Goal: Task Accomplishment & Management: Manage account settings

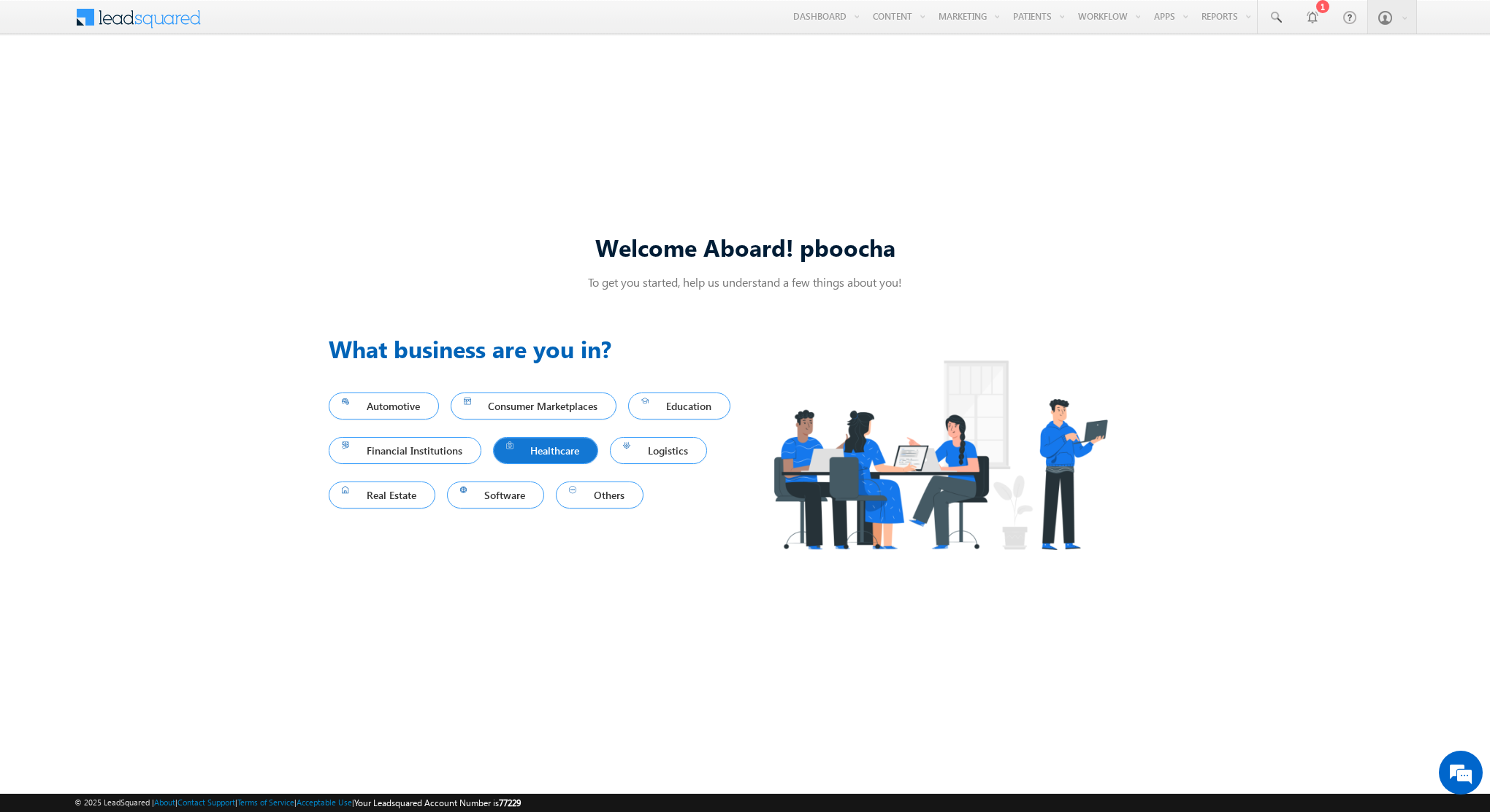
click at [586, 452] on span "Healthcare" at bounding box center [546, 451] width 79 height 20
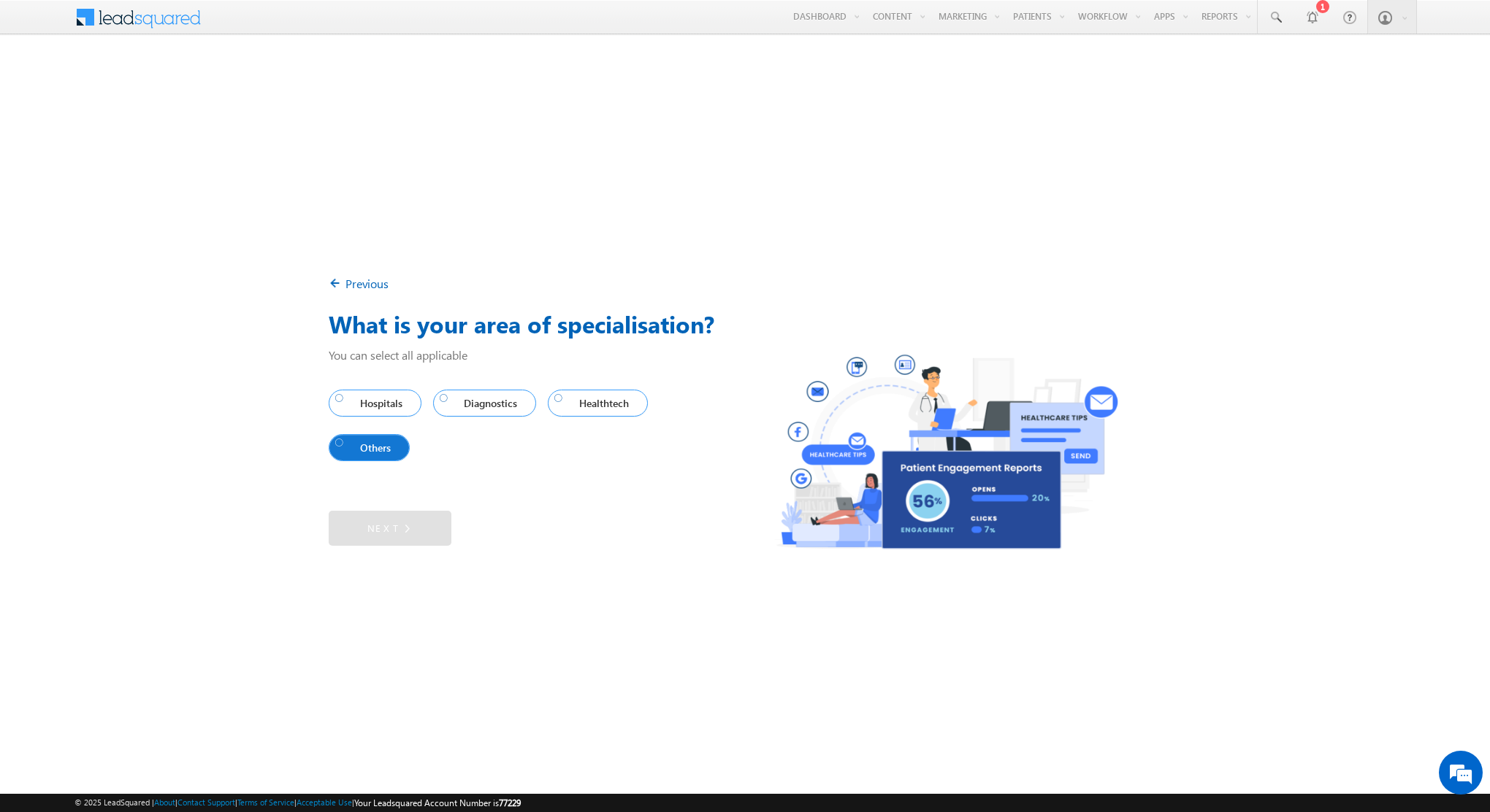
click at [374, 445] on span "Others" at bounding box center [366, 448] width 62 height 20
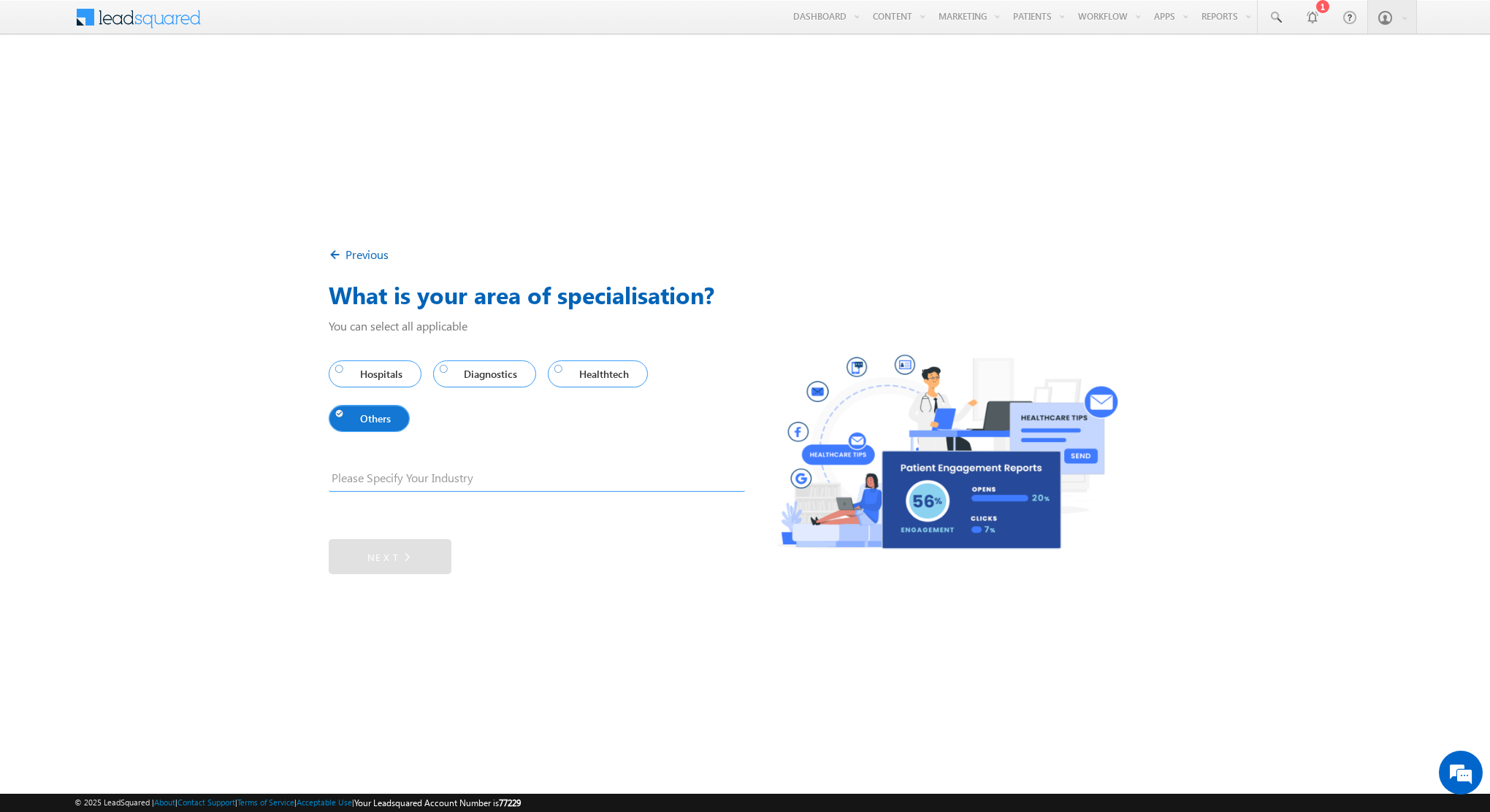
click at [392, 473] on input "text" at bounding box center [536, 481] width 416 height 22
type input "Behavioral Health"
click at [382, 551] on link "Next" at bounding box center [389, 556] width 123 height 35
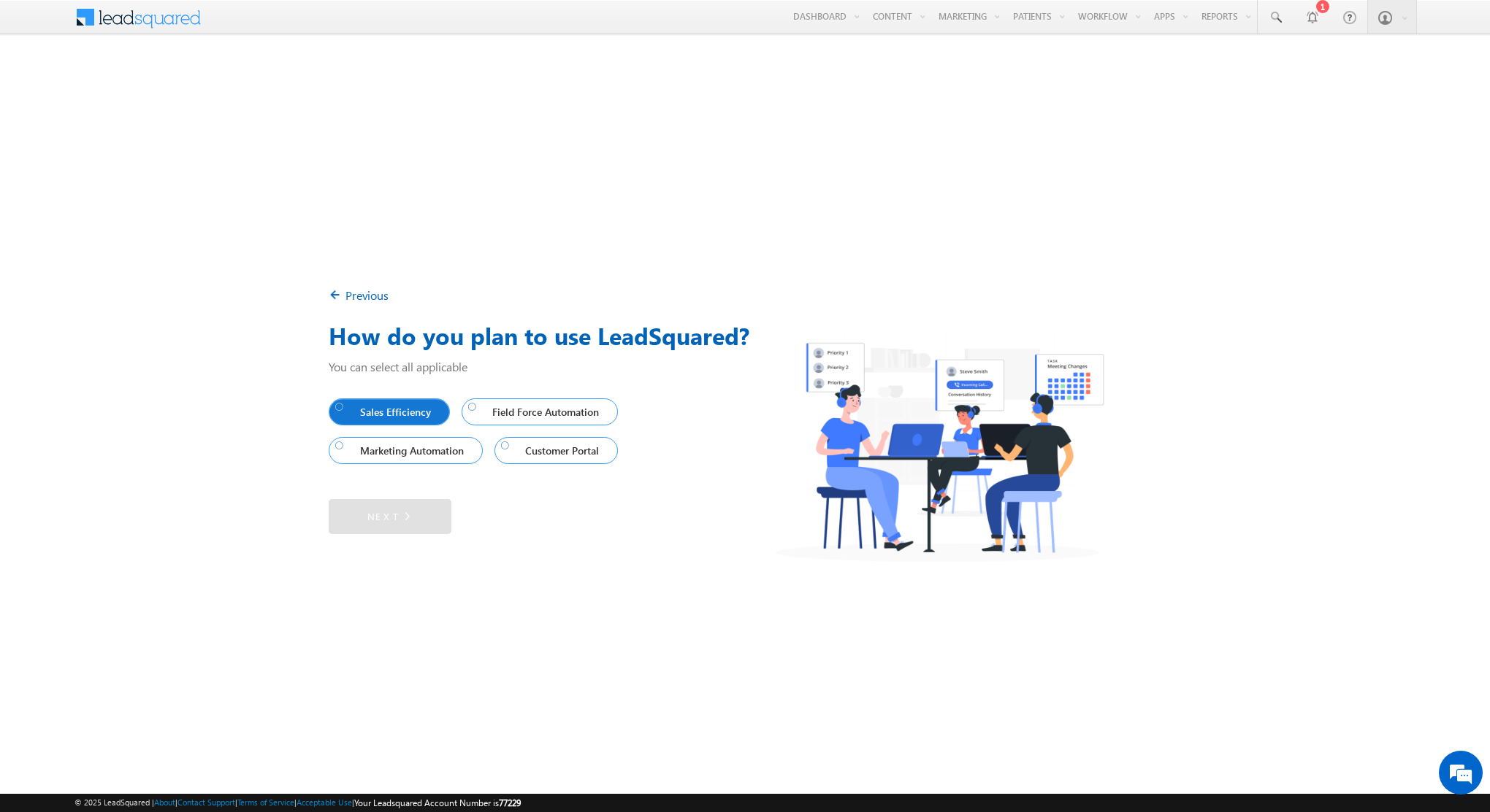
click at [406, 410] on span "Sales Efficiency" at bounding box center [386, 412] width 102 height 20
click at [520, 408] on span "Field Force Automation" at bounding box center [536, 412] width 137 height 20
click at [405, 515] on img at bounding box center [402, 516] width 13 height 15
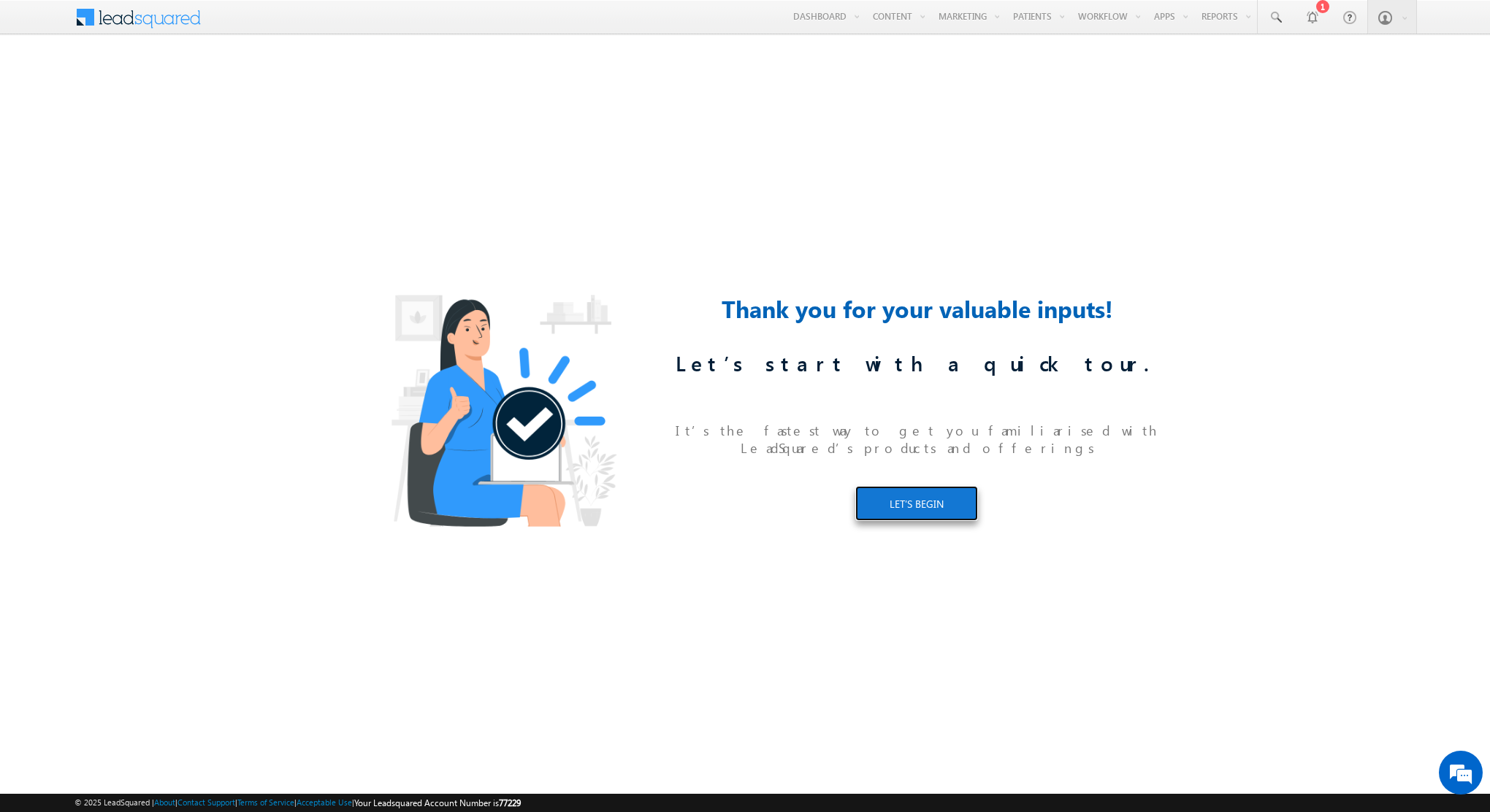
click at [920, 503] on link "LET’S BEGIN" at bounding box center [916, 503] width 123 height 35
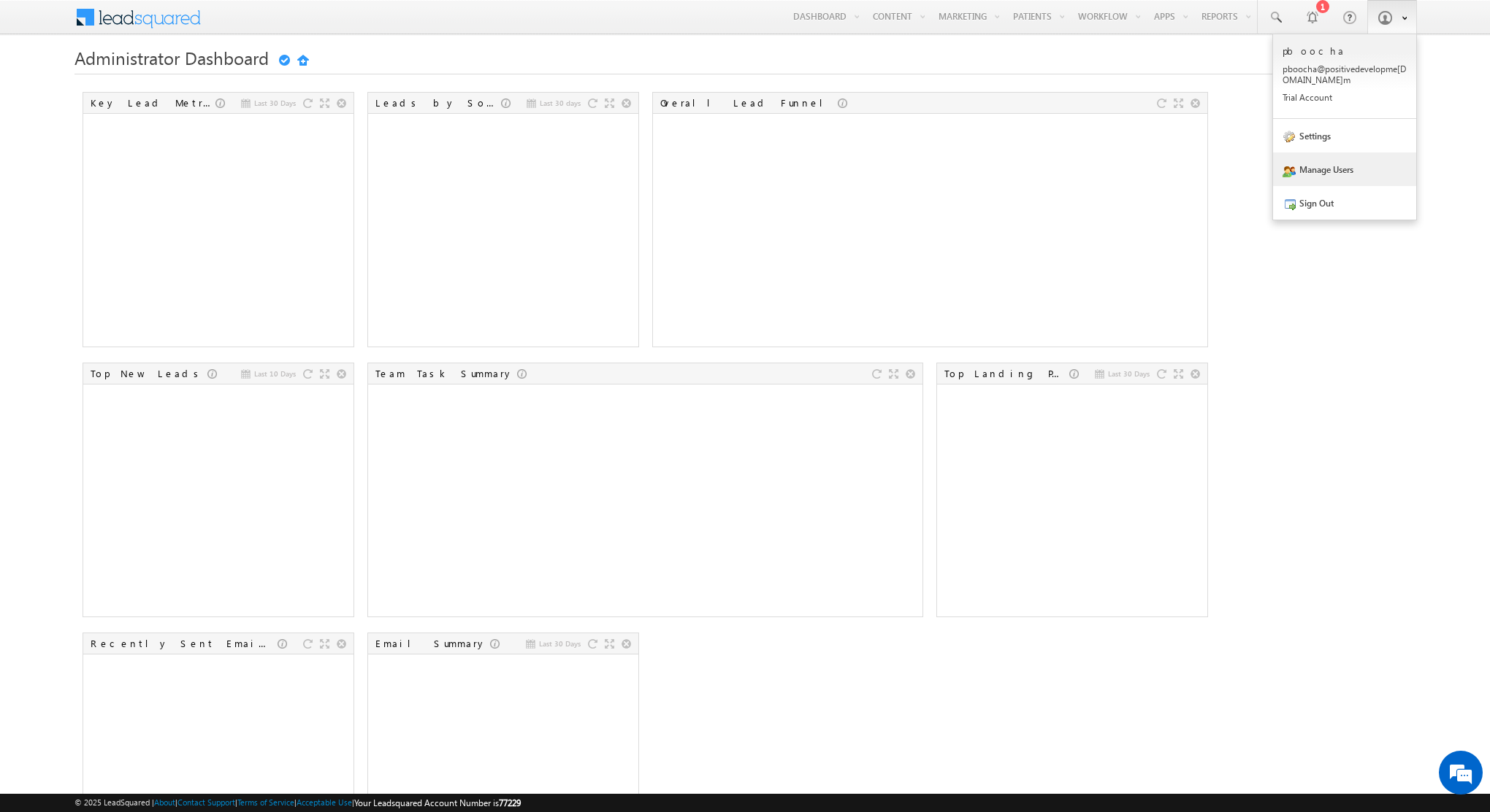
click at [1313, 166] on link "Manage Users" at bounding box center [1344, 169] width 143 height 34
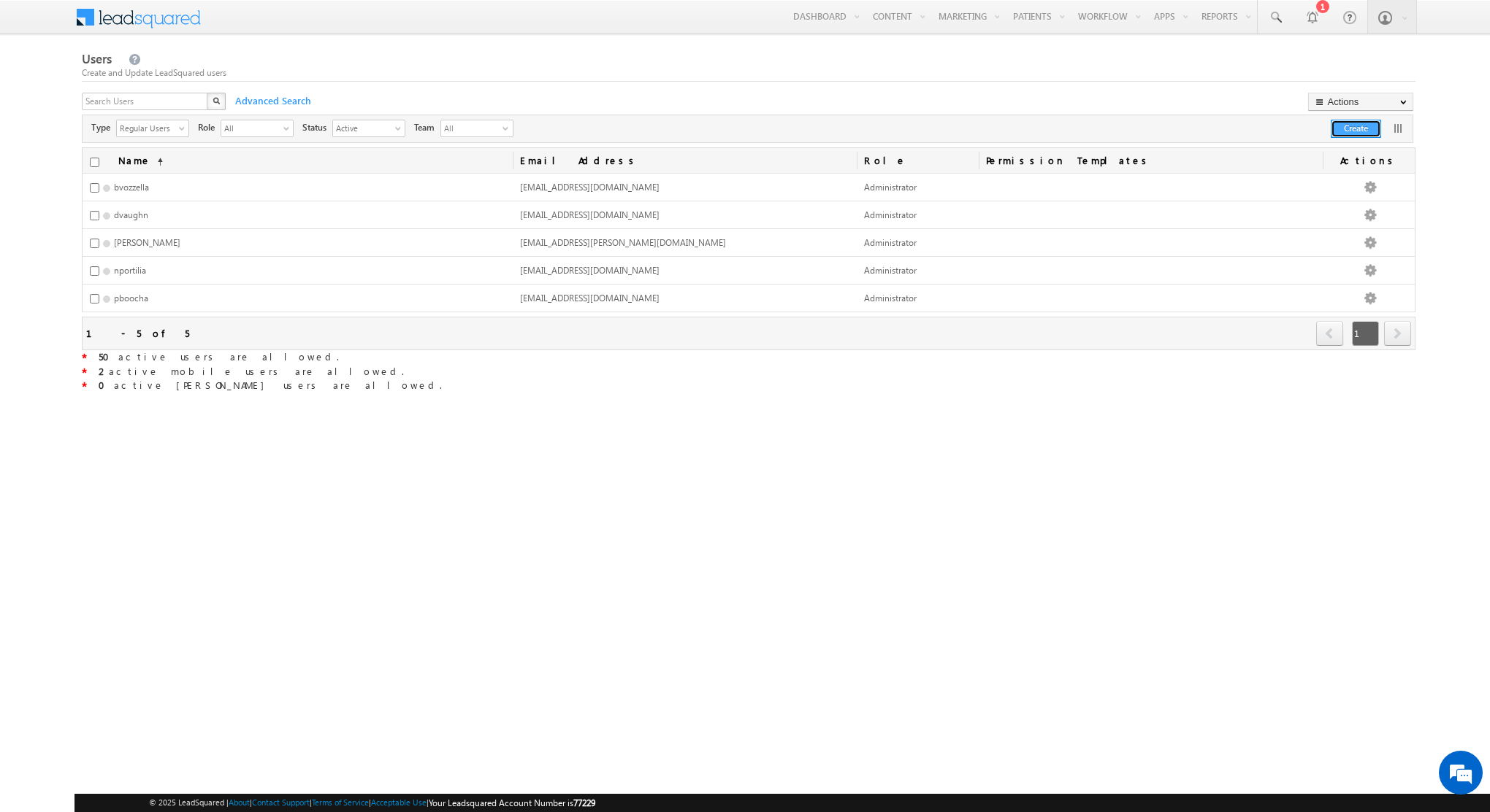
click at [1350, 127] on button "Create" at bounding box center [1355, 129] width 50 height 18
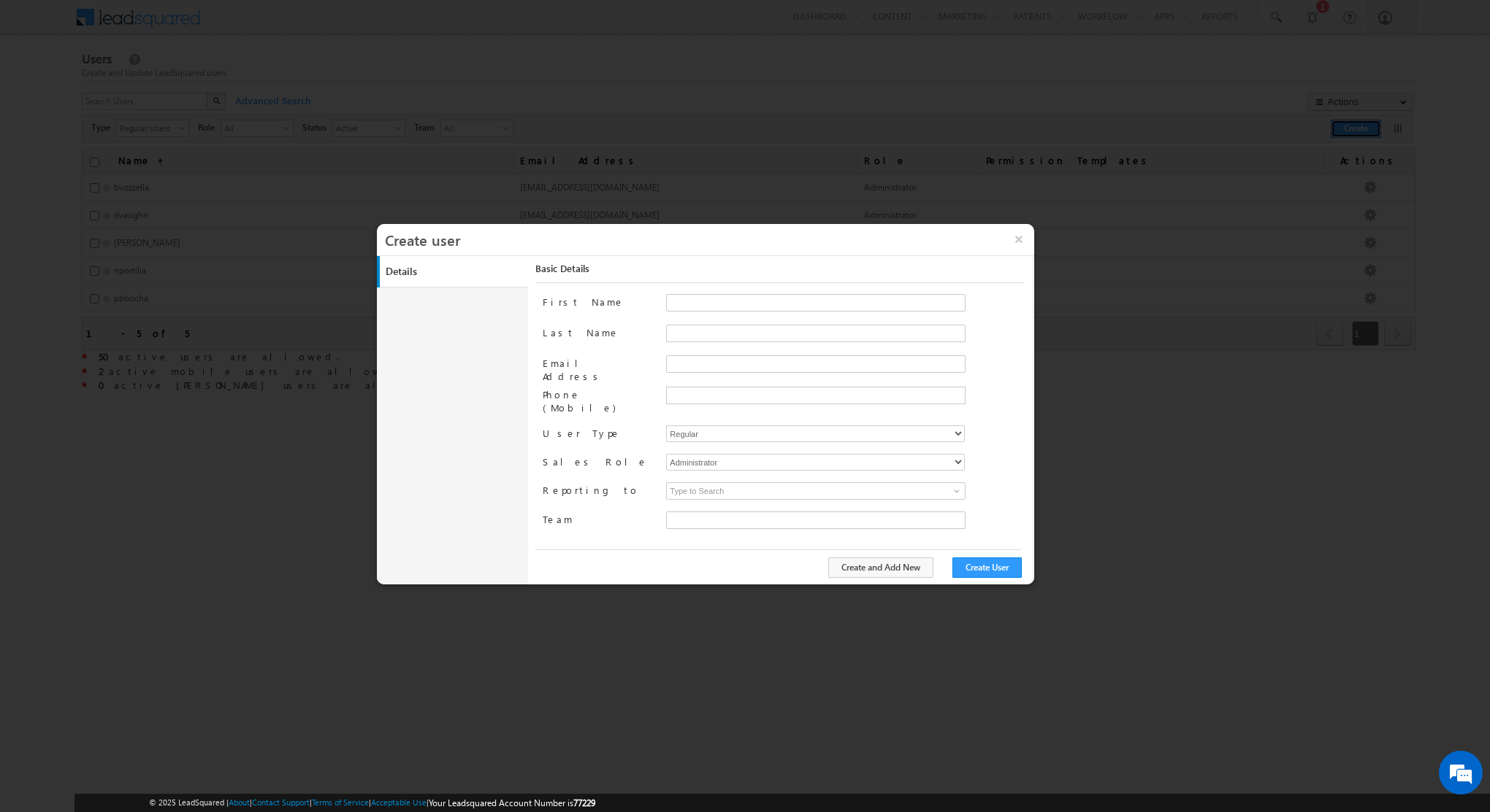
type input "bcb38f50-e211-11eb-94e4-120cab83a541"
click at [704, 305] on input "First Name" at bounding box center [816, 303] width 299 height 18
type input "Tarek"
type input "Osman"
type input "TOsman@positivedevelopment.com"
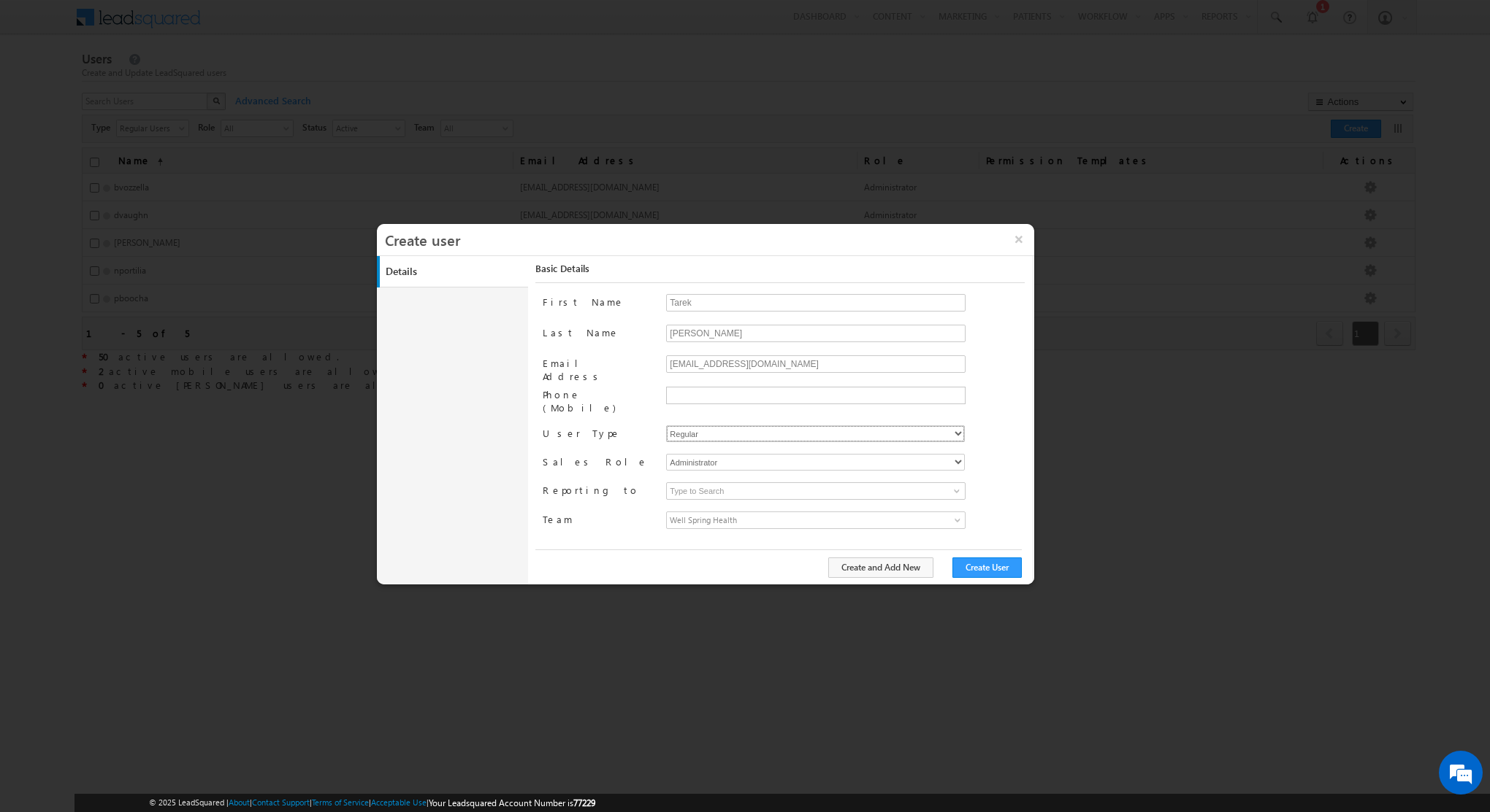
click at [688, 425] on select "Regular Mobile Marvin" at bounding box center [815, 434] width 298 height 17
click at [700, 512] on span "Well Spring Health" at bounding box center [779, 520] width 224 height 16
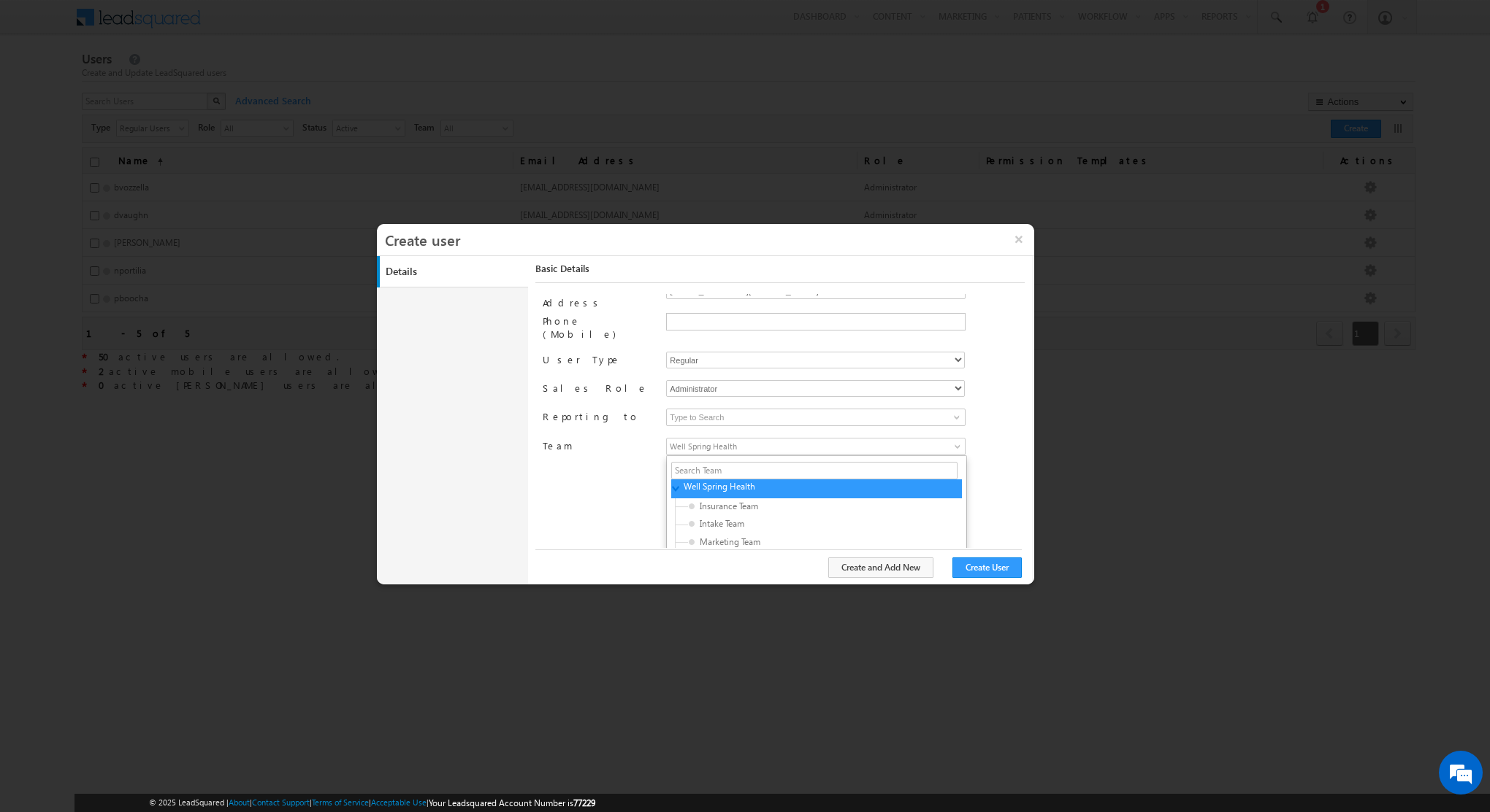
scroll to position [117, 0]
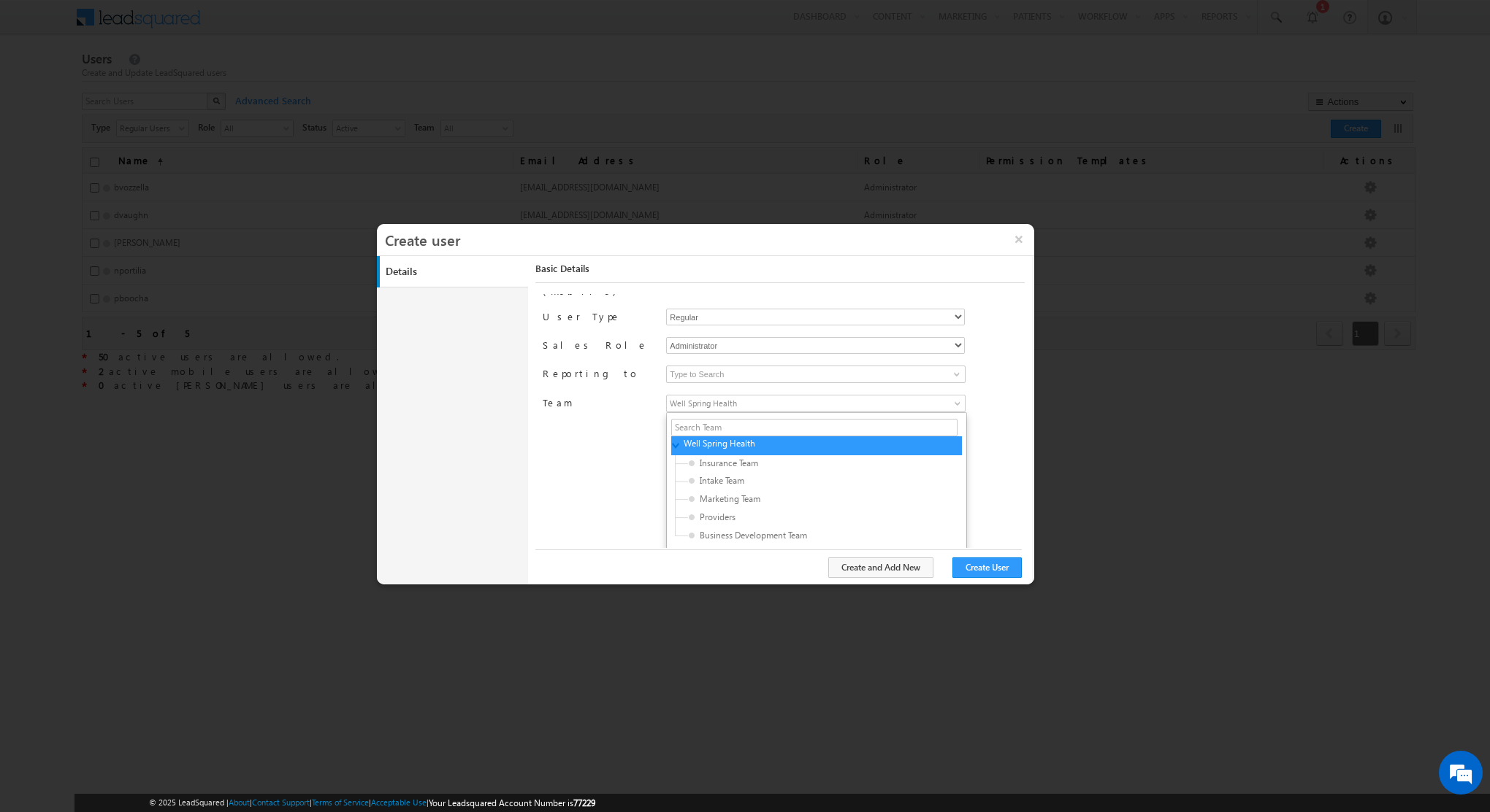
click at [642, 507] on div "First Name Tarek Last Name Osman Email Address TOsman@positivedevelopment.com P…" at bounding box center [783, 421] width 481 height 254
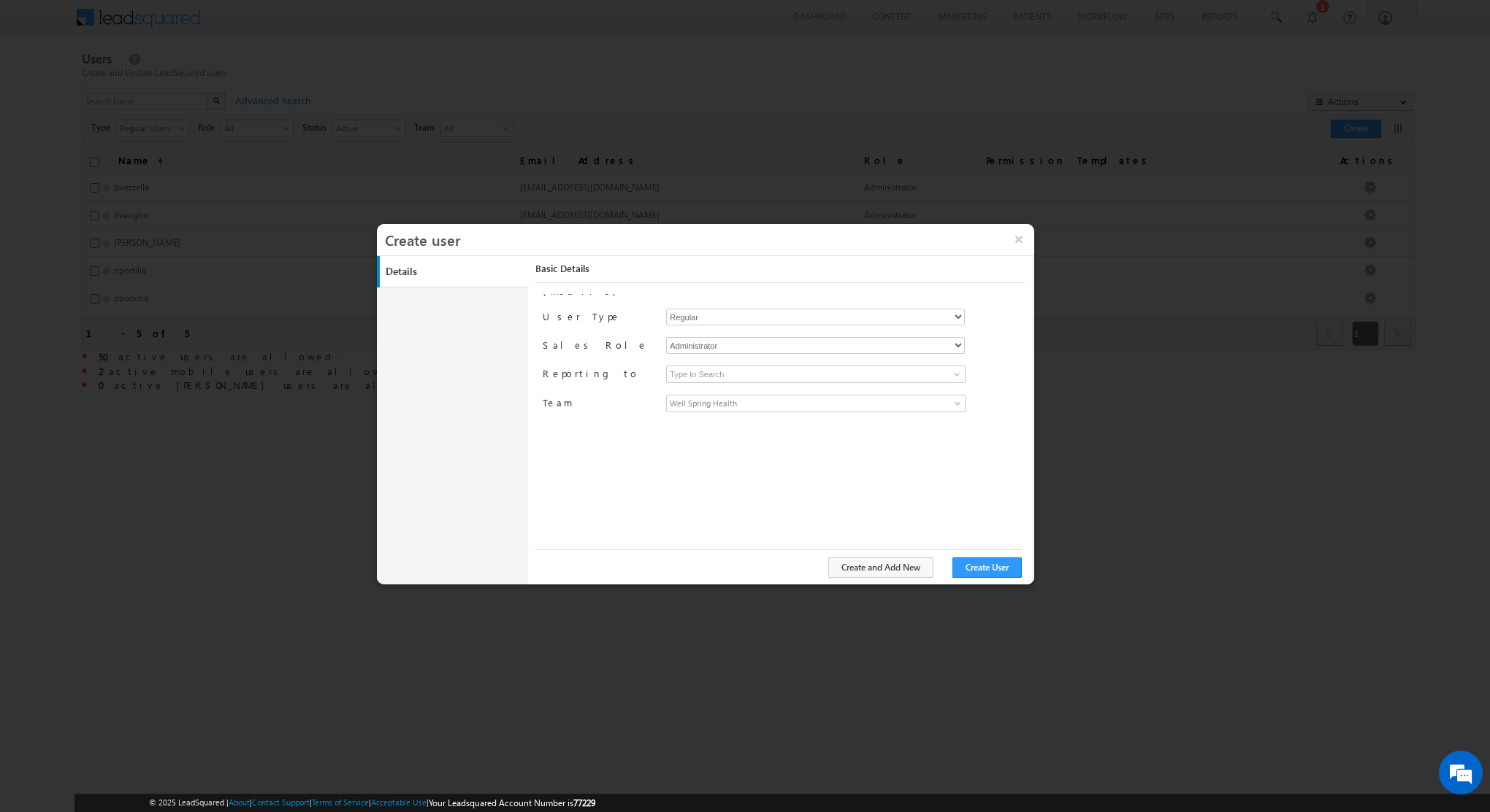
scroll to position [0, 0]
click at [694, 425] on select "Regular Mobile Marvin" at bounding box center [815, 434] width 298 height 17
click at [1021, 240] on button "×" at bounding box center [1018, 240] width 32 height 31
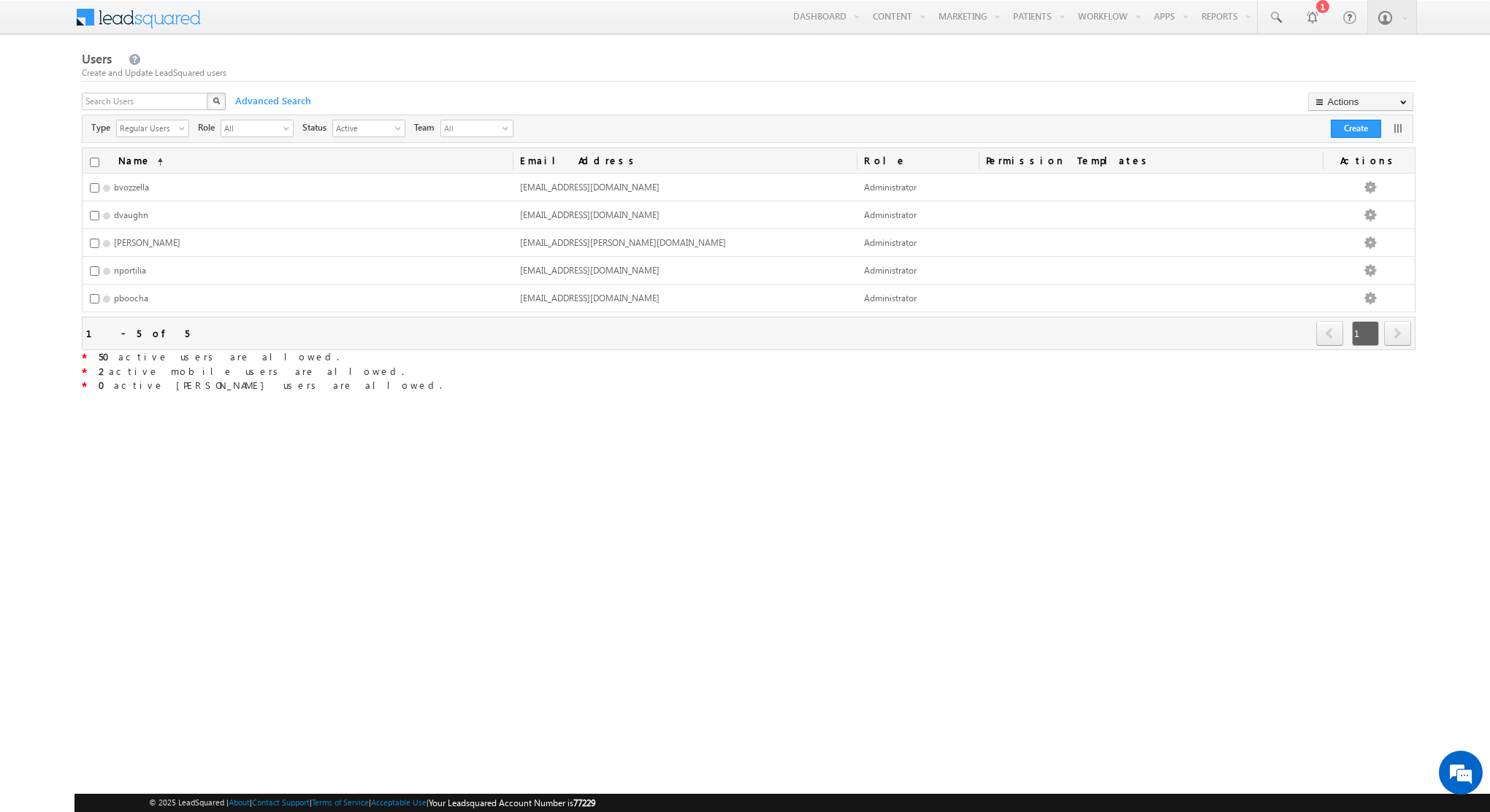
click at [600, 466] on div "Users Create and Update LeadSquared users X Advanced Search Actions Import User…" at bounding box center [748, 268] width 1334 height 439
click at [1340, 97] on button "Actions" at bounding box center [1361, 102] width 105 height 18
click at [934, 387] on div "* 0 active marvin users are allowed." at bounding box center [748, 386] width 1334 height 15
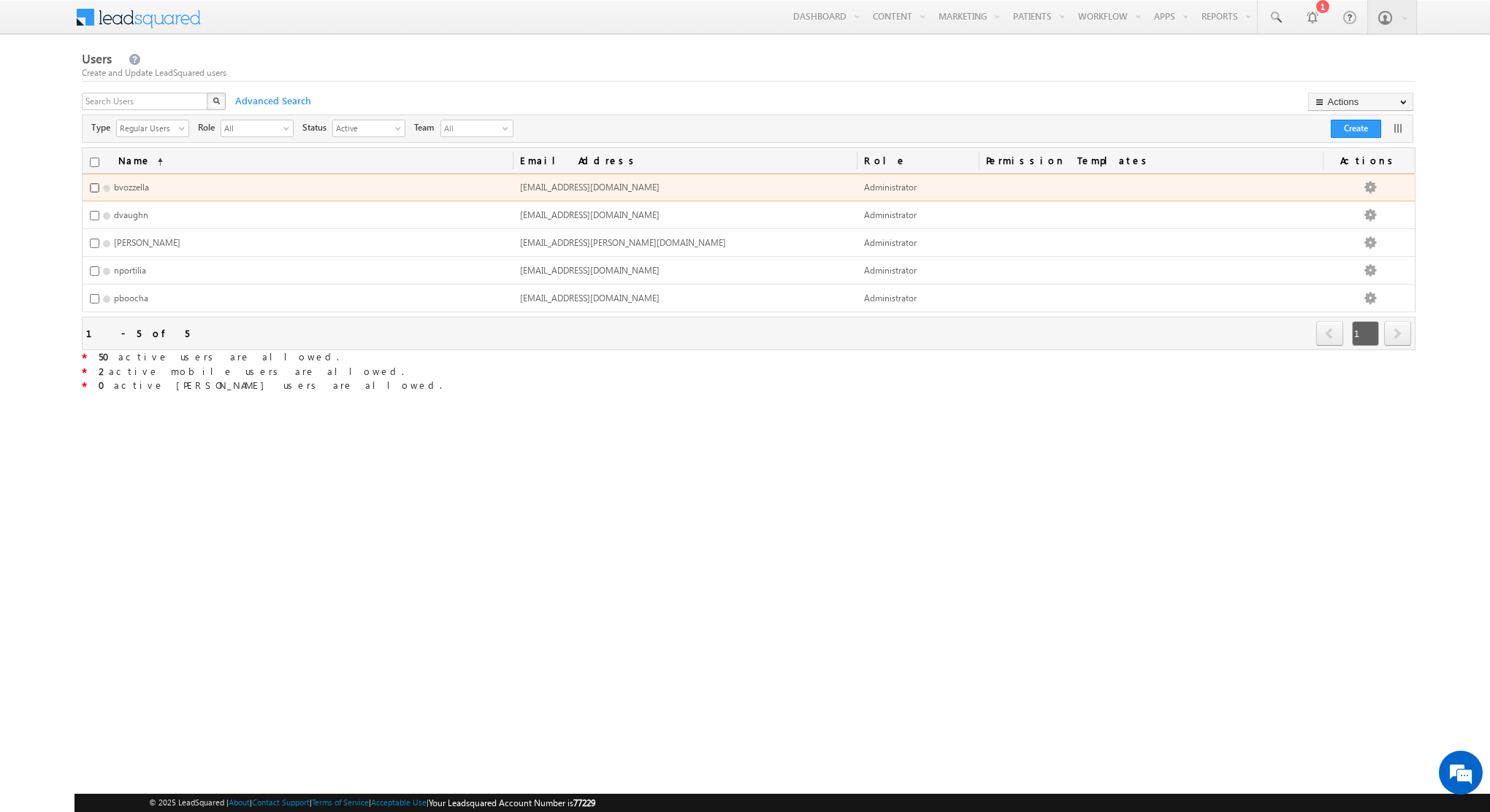
click at [96, 186] on input "checkbox" at bounding box center [95, 188] width 9 height 9
checkbox input "false"
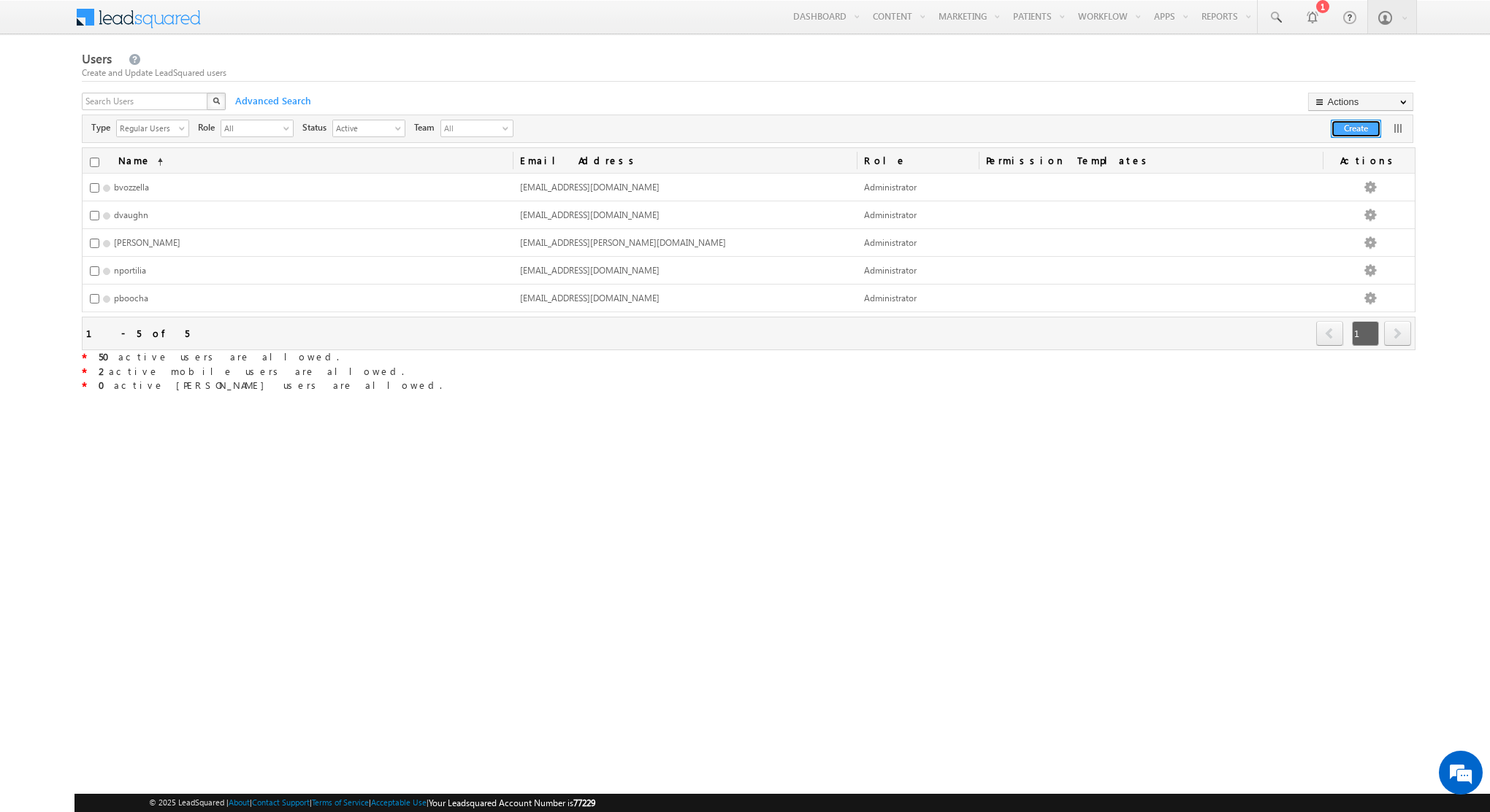
click at [1365, 129] on button "Create" at bounding box center [1355, 129] width 50 height 18
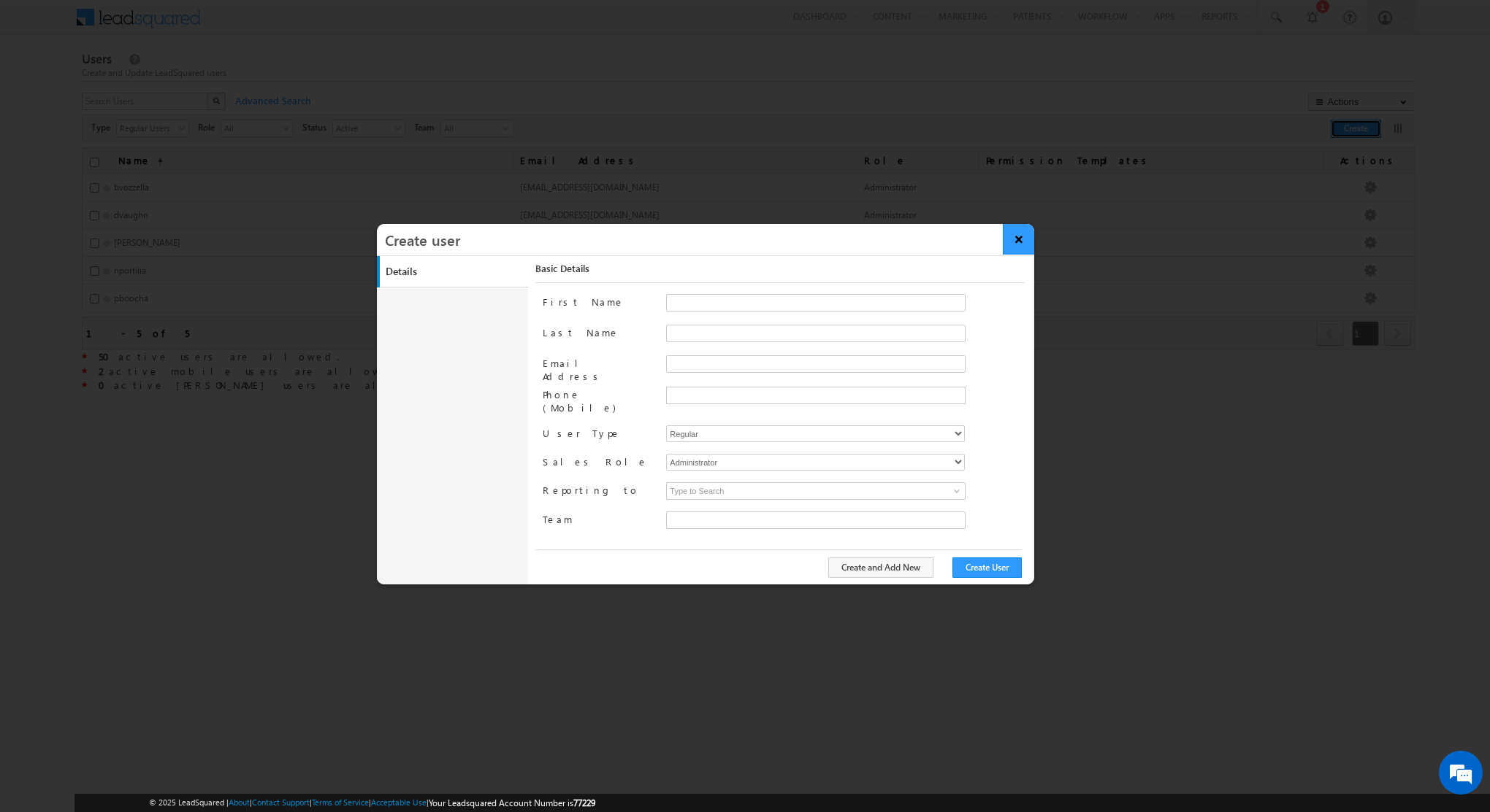
type input "bcb38f50-e211-11eb-94e4-120cab83a541"
click at [1017, 244] on button "×" at bounding box center [1018, 240] width 32 height 31
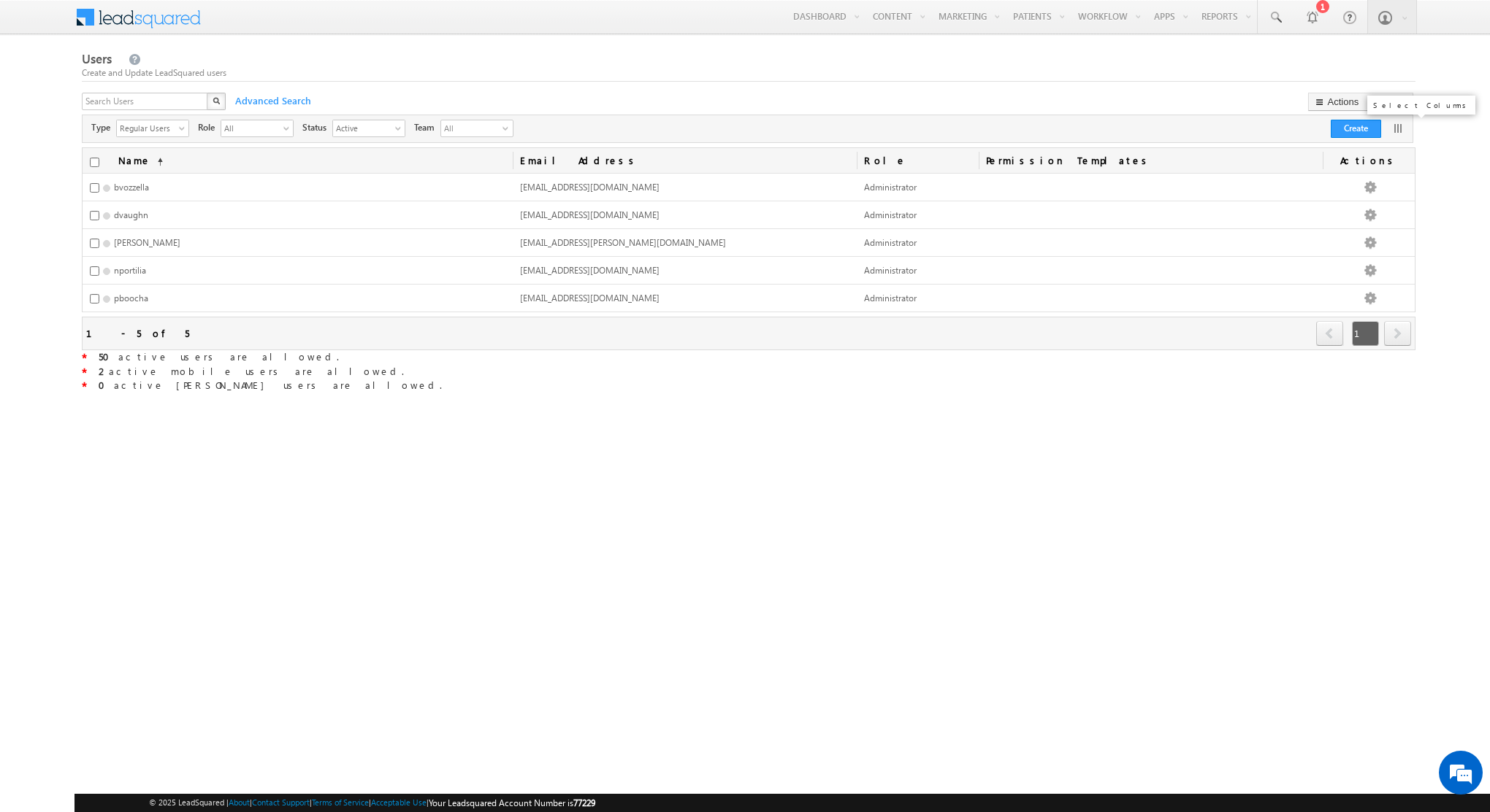
click at [1400, 127] on link at bounding box center [1398, 128] width 15 height 15
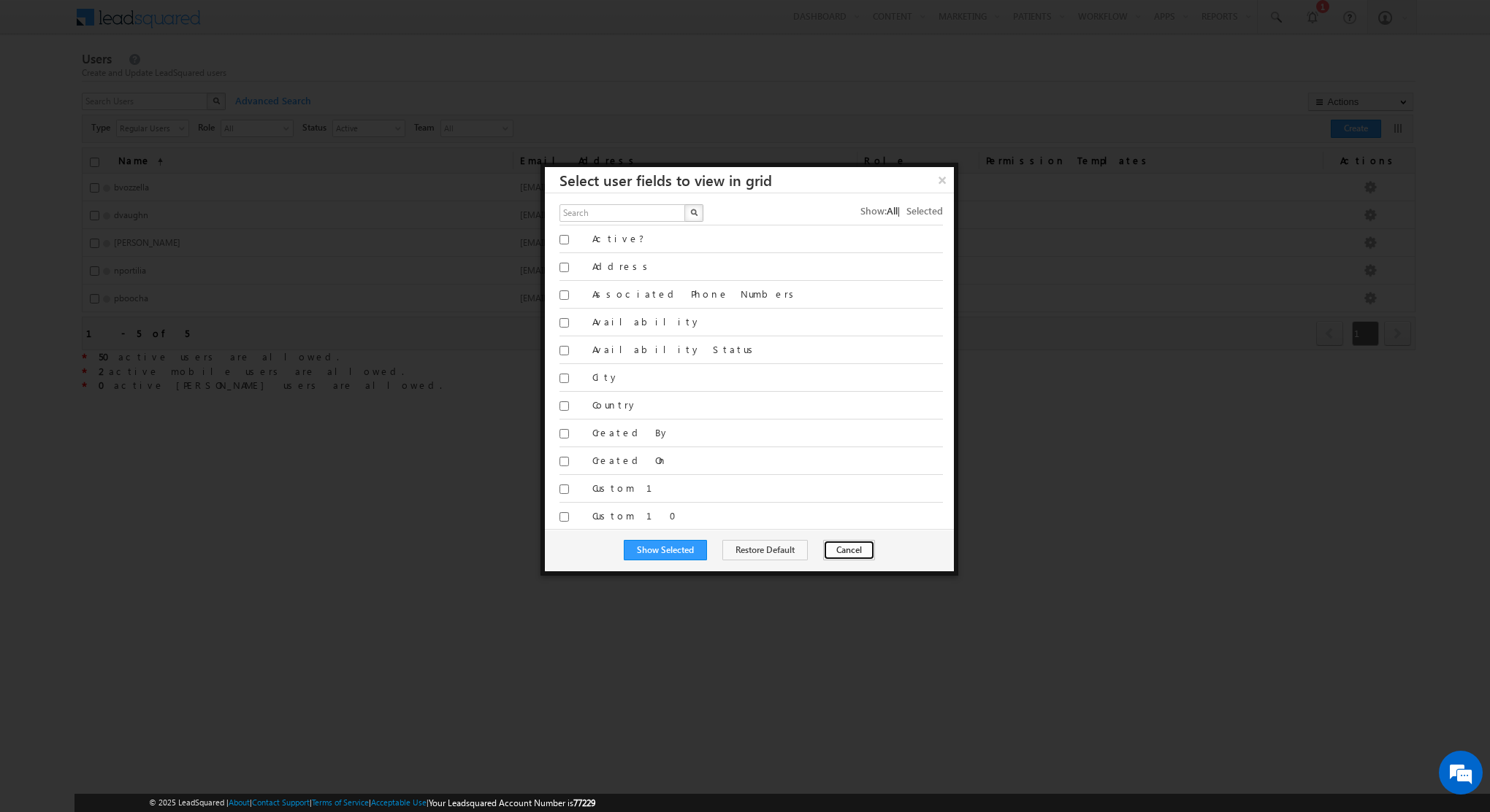
click at [849, 551] on button "Cancel" at bounding box center [849, 550] width 52 height 21
